Goal: Information Seeking & Learning: Learn about a topic

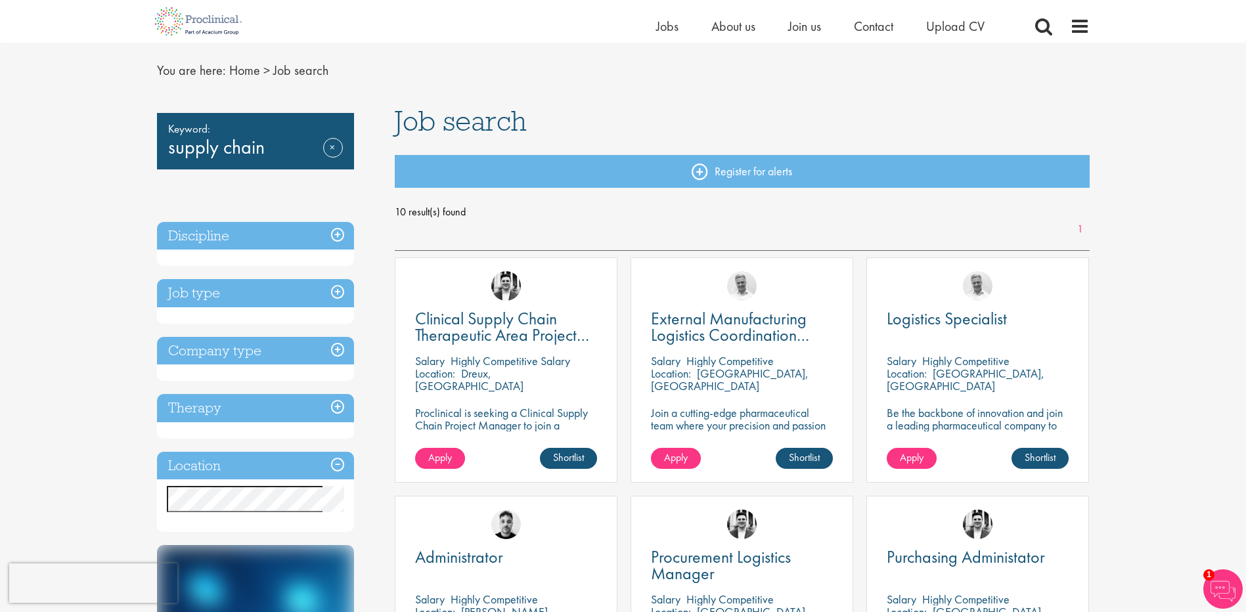
scroll to position [66, 0]
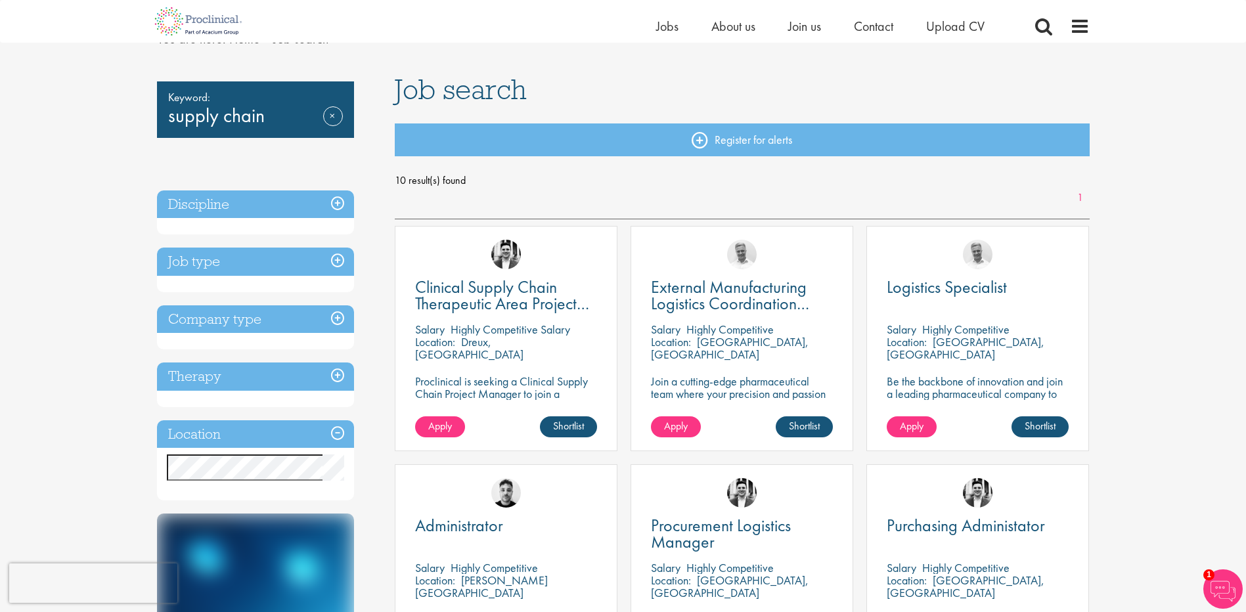
click at [338, 263] on h3 "Job type" at bounding box center [255, 262] width 197 height 28
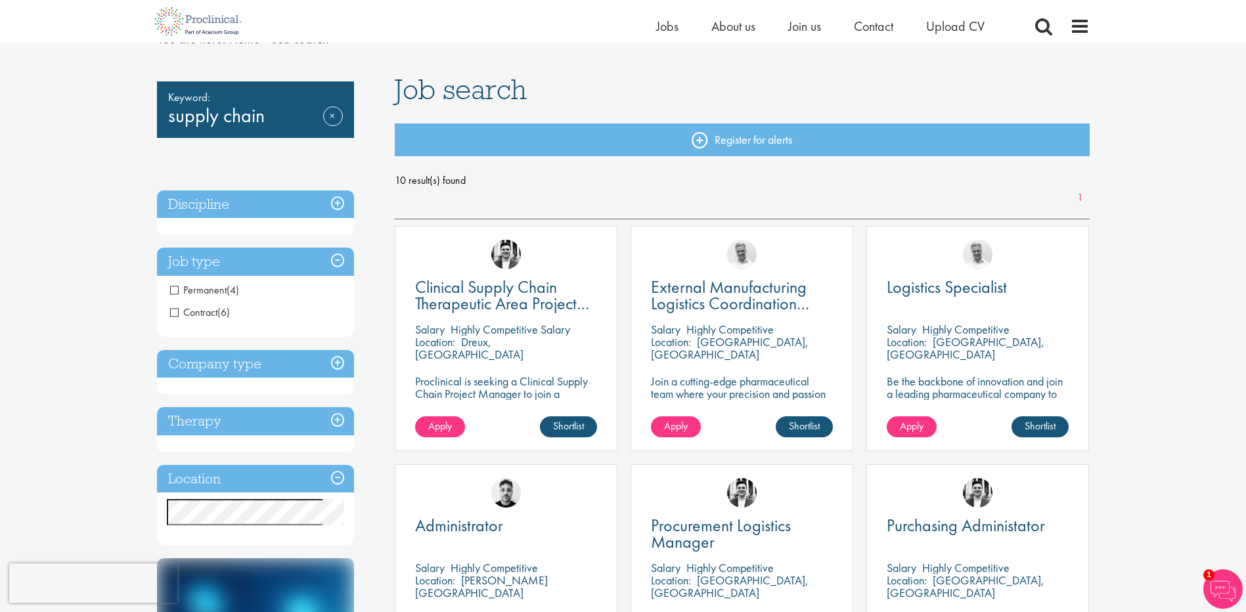
click at [179, 314] on span "Contract" at bounding box center [193, 312] width 47 height 14
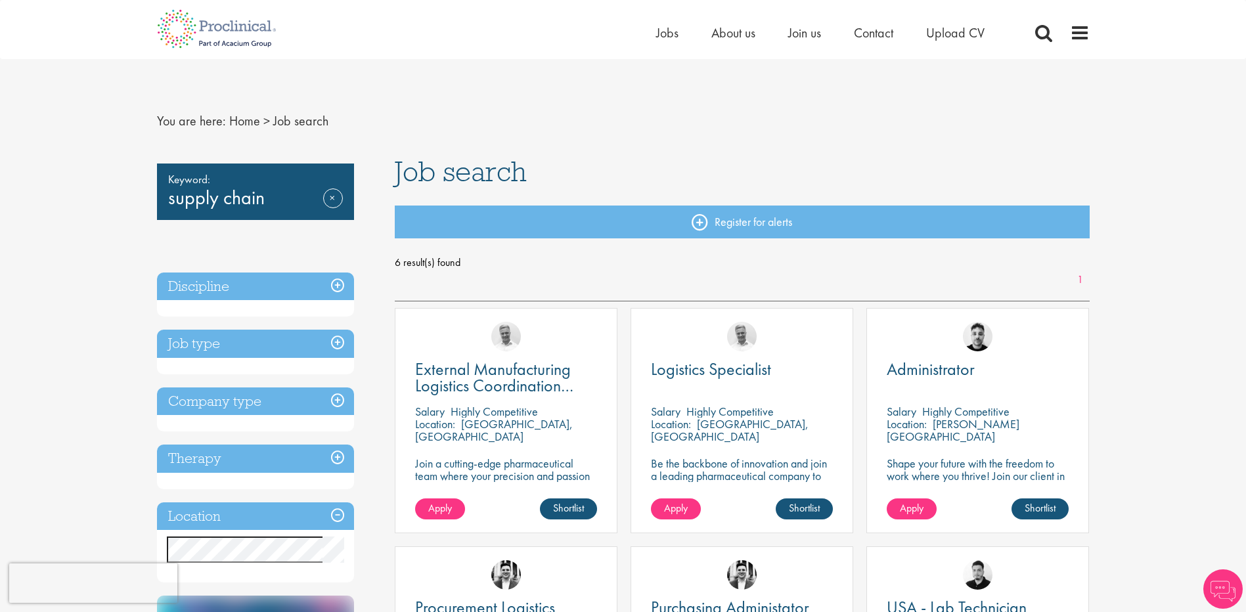
click at [335, 345] on h3 "Job type" at bounding box center [255, 344] width 197 height 28
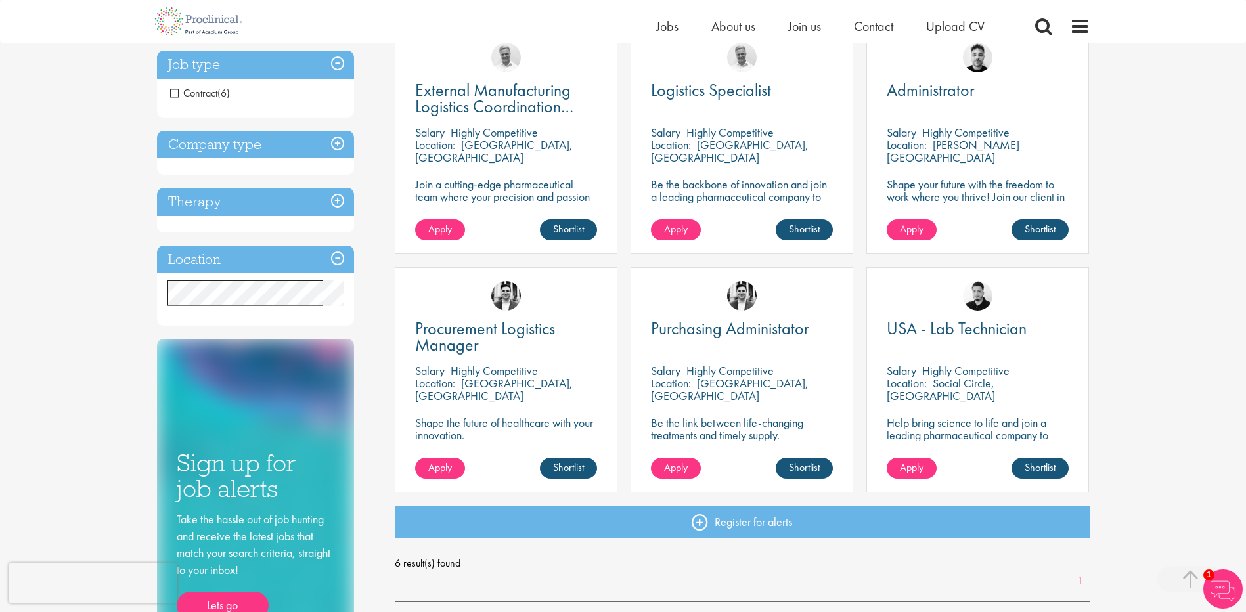
scroll to position [197, 0]
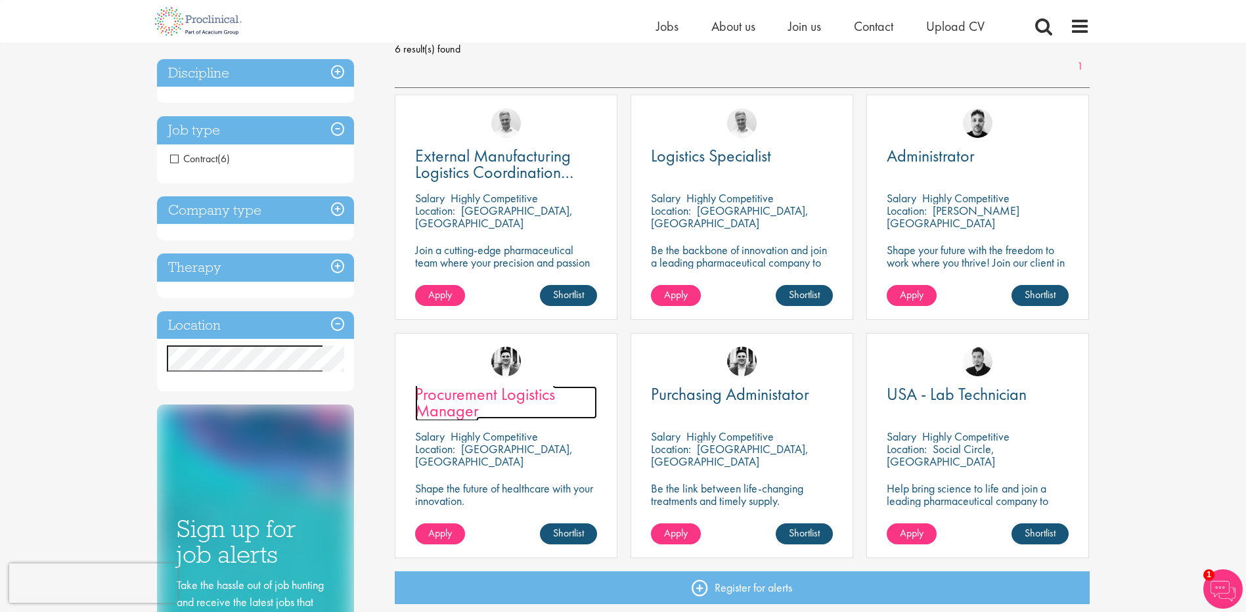
click at [464, 393] on span "Procurement Logistics Manager" at bounding box center [485, 402] width 140 height 39
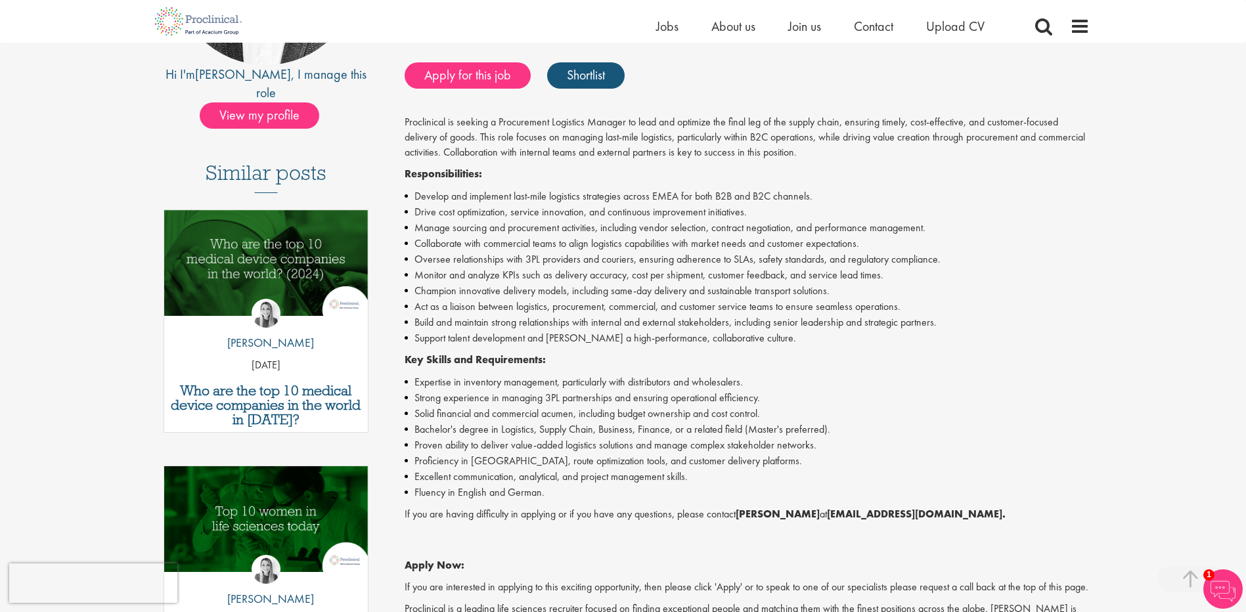
scroll to position [263, 0]
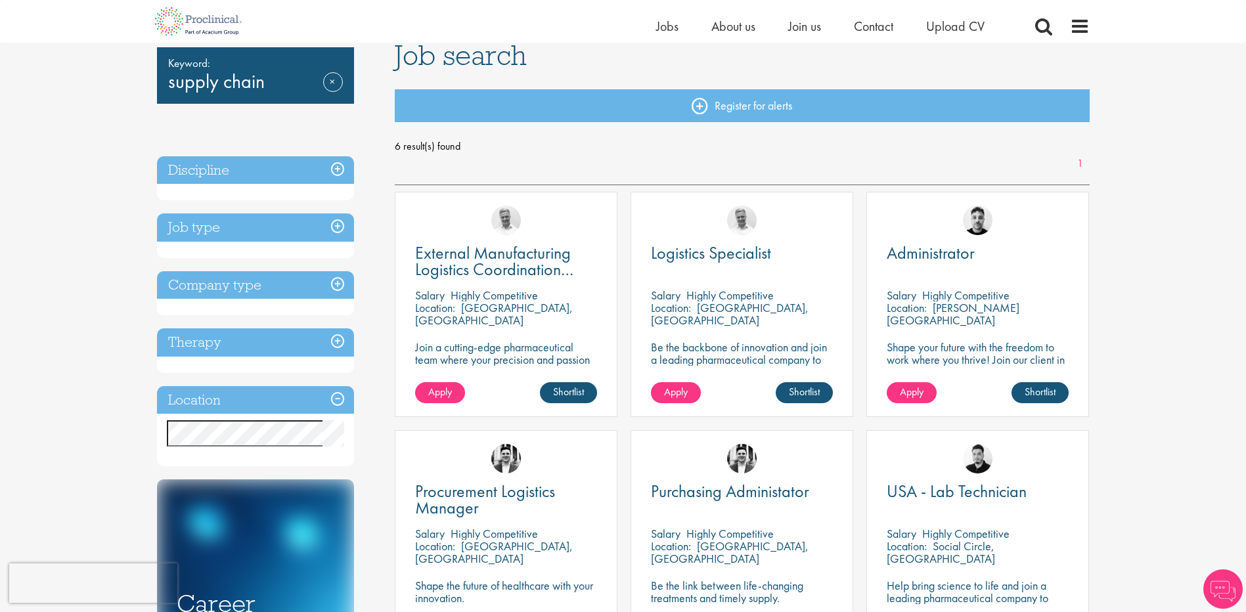
scroll to position [66, 0]
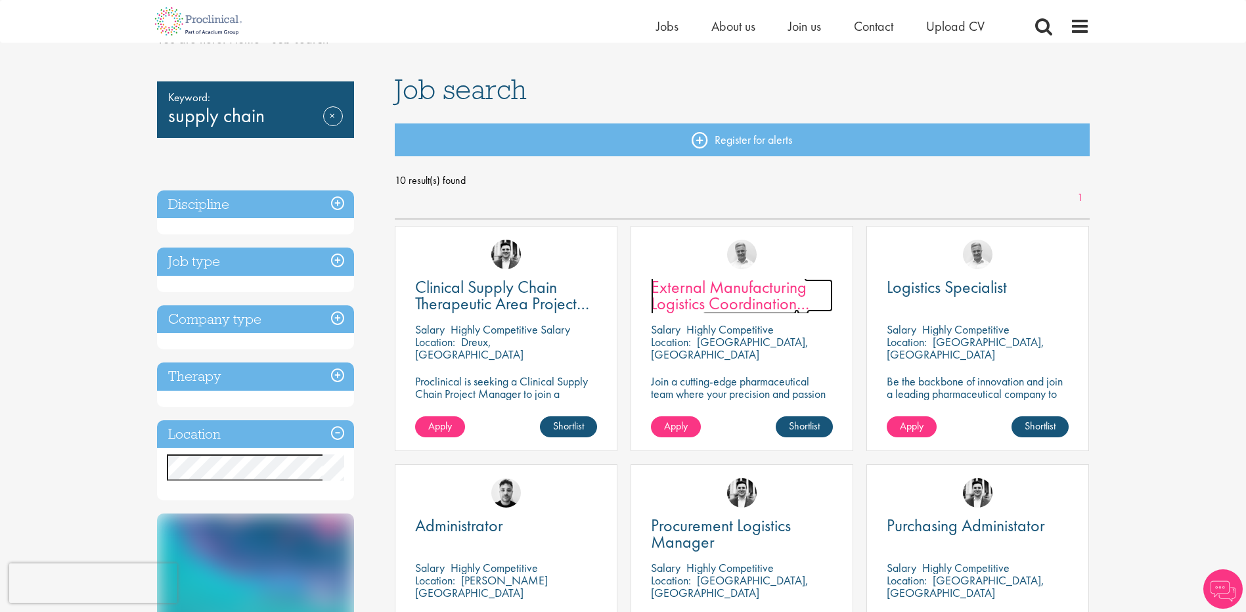
click at [748, 291] on span "External Manufacturing Logistics Coordination Support" at bounding box center [730, 303] width 158 height 55
